Goal: Transaction & Acquisition: Purchase product/service

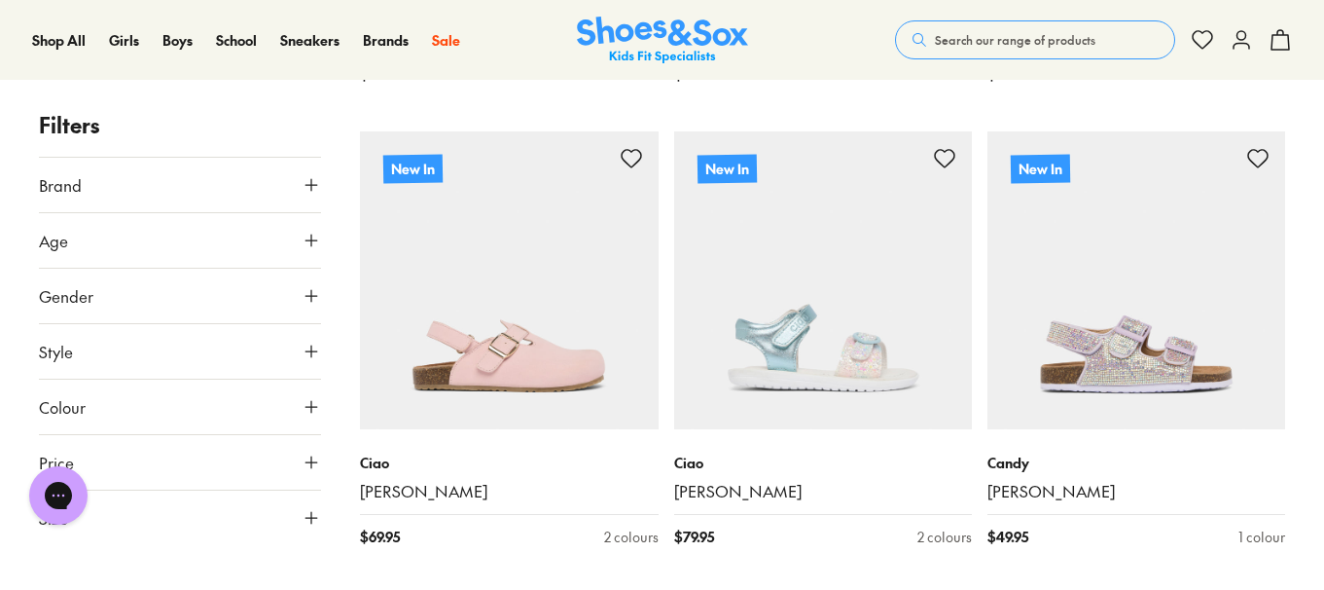
click at [1028, 35] on span "Search our range of products" at bounding box center [1015, 40] width 161 height 18
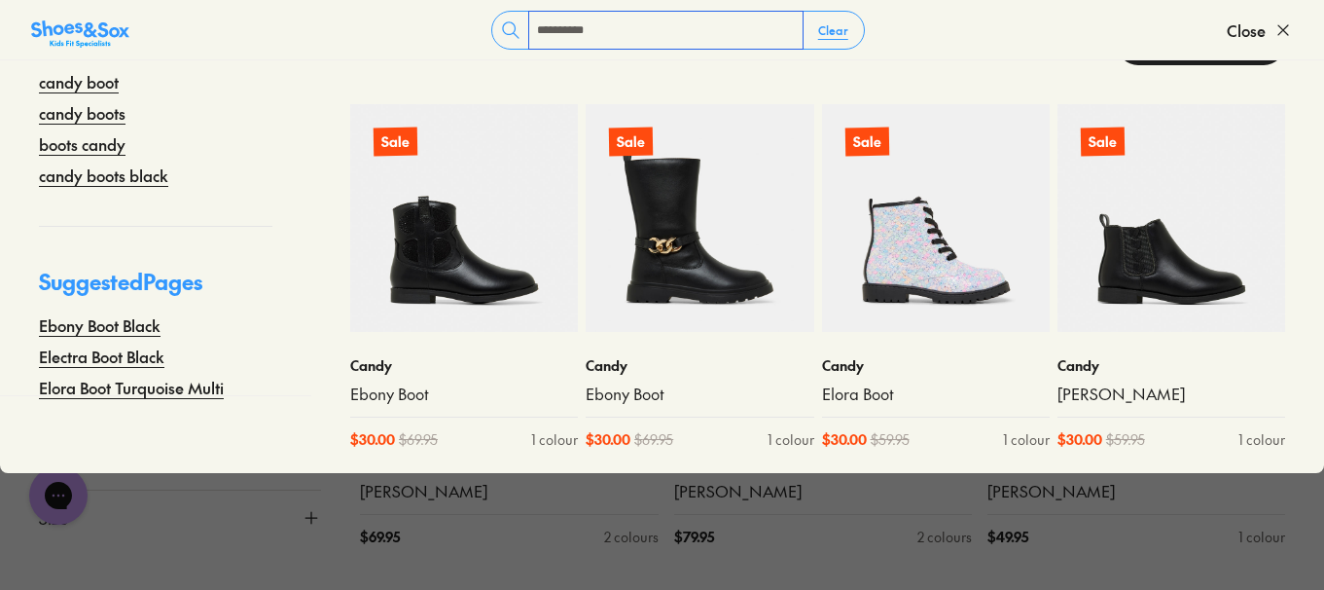
scroll to position [82, 0]
type input "**********"
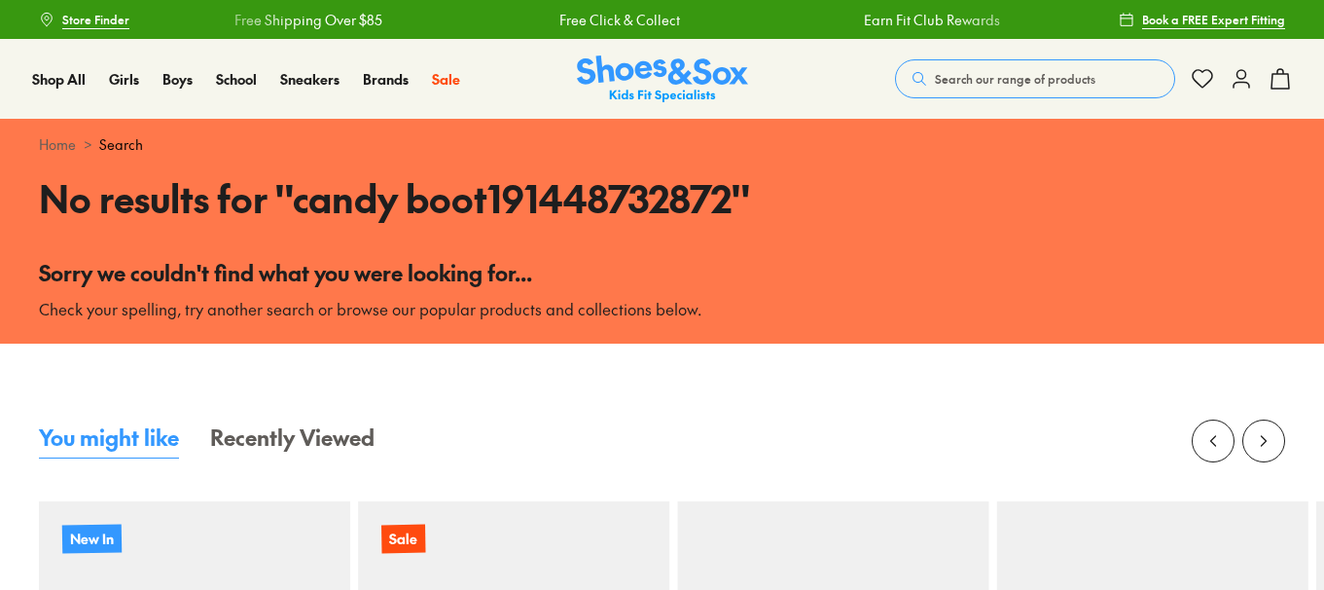
click at [981, 93] on button "Search our range of products" at bounding box center [1035, 78] width 280 height 39
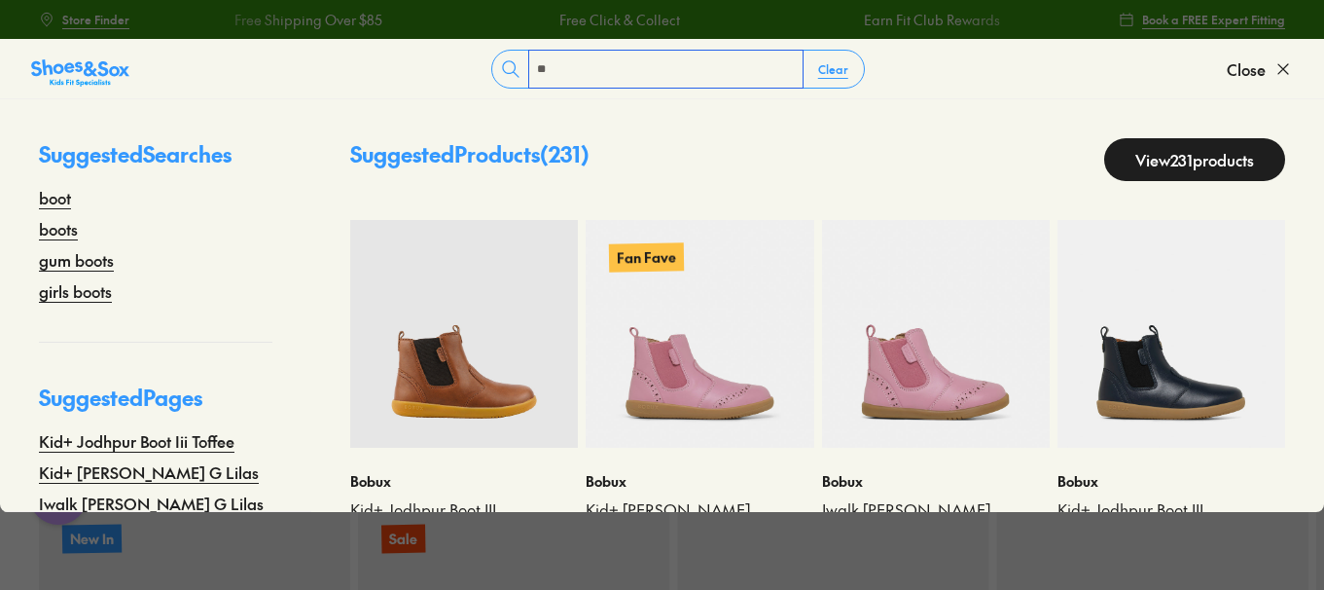
type input "*"
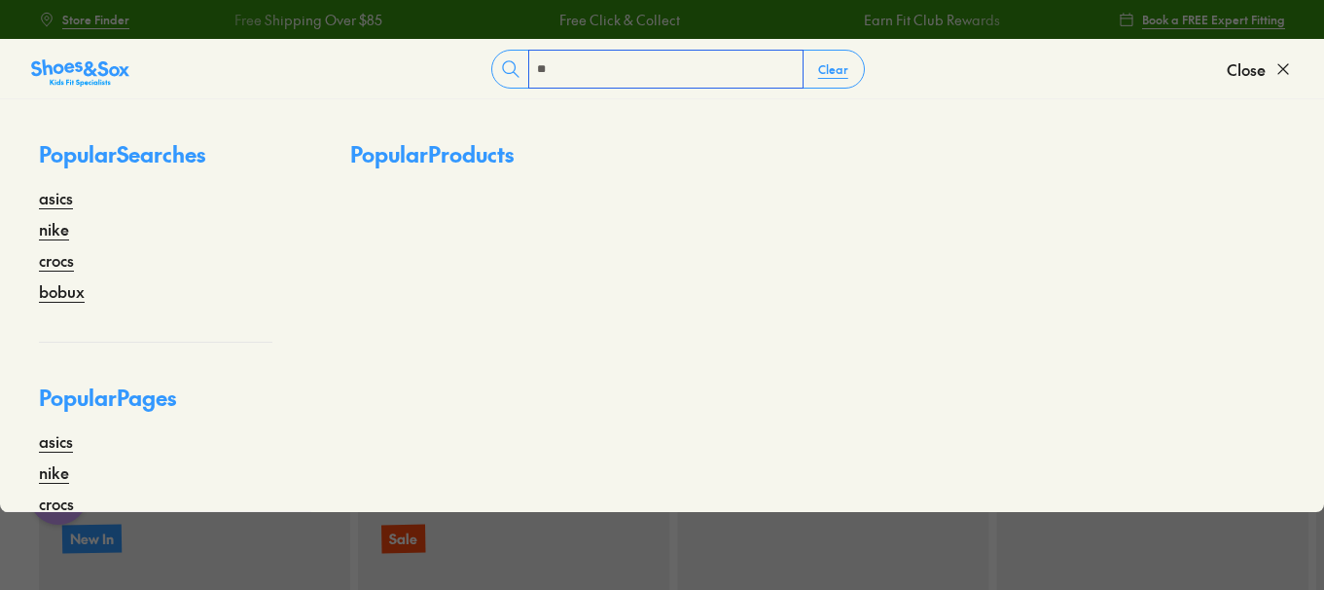
type input "*"
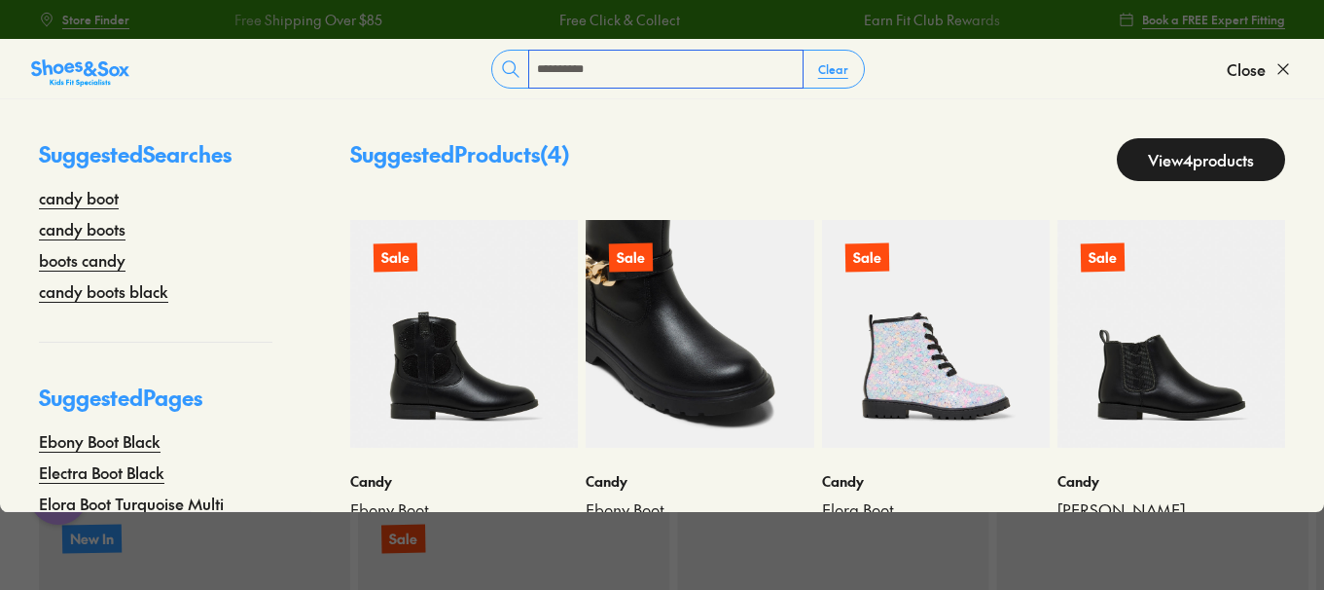
type input "**********"
click at [708, 328] on img at bounding box center [700, 334] width 228 height 228
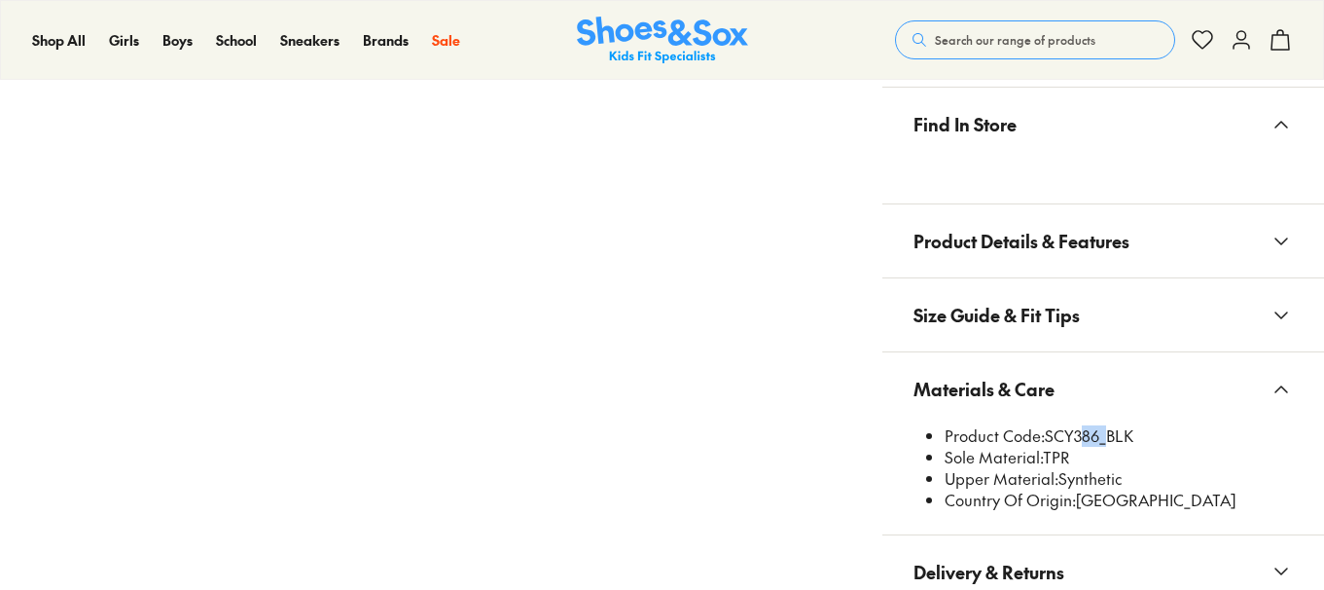
select select "*"
drag, startPoint x: 1101, startPoint y: 435, endPoint x: 1050, endPoint y: 434, distance: 50.6
click at [1050, 434] on li "Product Code: SCY386_BLK" at bounding box center [1119, 435] width 348 height 21
copy li "SCY386"
